Goal: Transaction & Acquisition: Purchase product/service

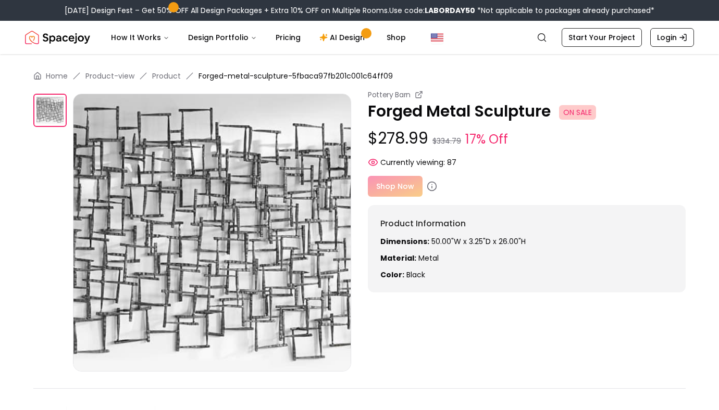
click at [403, 188] on div "Shop Now" at bounding box center [527, 186] width 318 height 21
click at [323, 177] on img at bounding box center [212, 233] width 278 height 278
click at [439, 97] on div "Pottery Barn" at bounding box center [527, 95] width 318 height 10
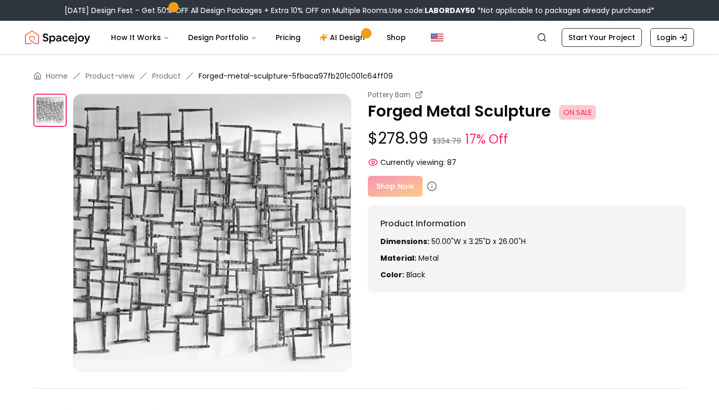
click at [387, 197] on div "Pottery Barn Forged Metal Sculpture ON SALE $278.99 $334.79 17% Off Currently v…" at bounding box center [527, 191] width 318 height 203
click at [434, 184] on circle at bounding box center [432, 186] width 9 height 9
click at [435, 184] on icon at bounding box center [431, 186] width 10 height 10
click at [429, 188] on icon at bounding box center [431, 186] width 10 height 10
click at [404, 187] on div "Shop Now" at bounding box center [527, 186] width 318 height 21
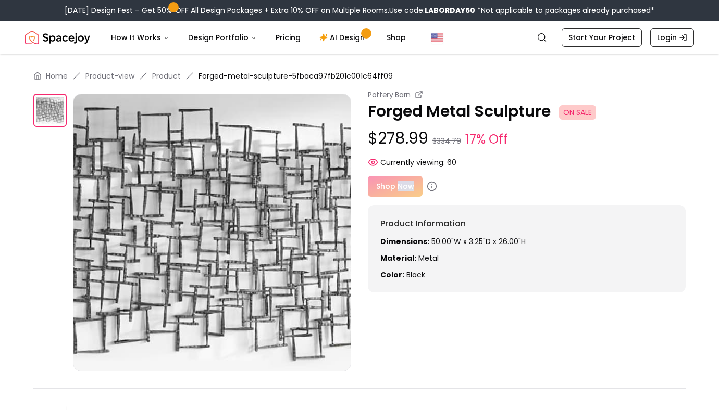
click at [404, 187] on div "Shop Now" at bounding box center [527, 186] width 318 height 21
click at [385, 98] on small "Pottery Barn" at bounding box center [389, 95] width 43 height 10
click at [387, 96] on small "Pottery Barn" at bounding box center [389, 95] width 43 height 10
click at [418, 96] on icon at bounding box center [419, 95] width 8 height 8
